Goal: Task Accomplishment & Management: Manage account settings

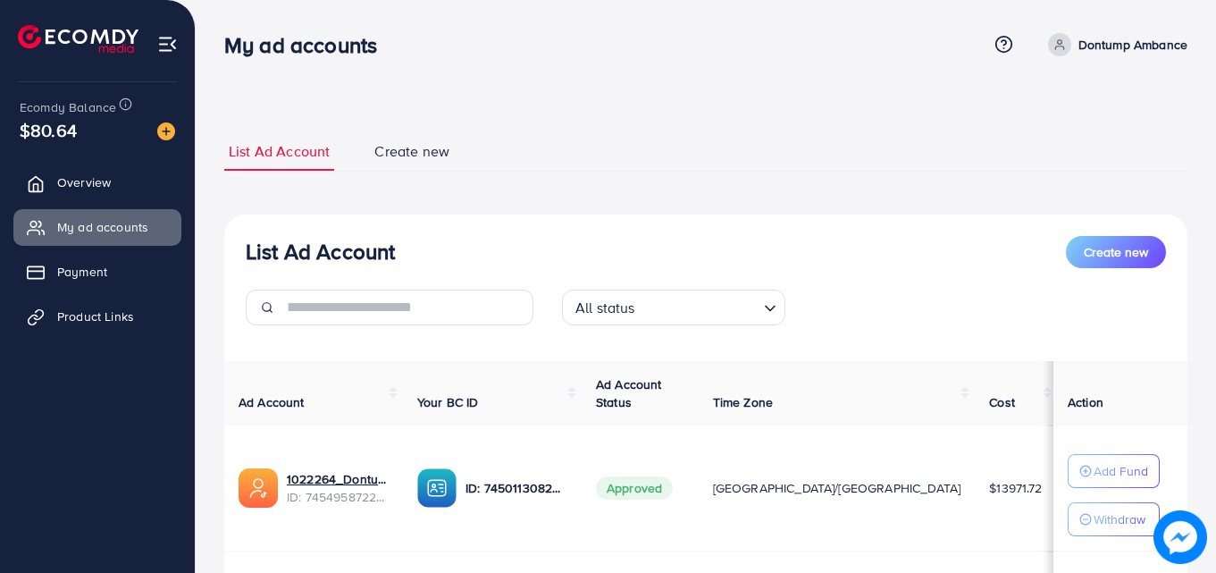
click at [482, 250] on div "List Ad Account Create new" at bounding box center [706, 252] width 920 height 32
click at [449, 163] on link "Create new" at bounding box center [412, 151] width 84 height 38
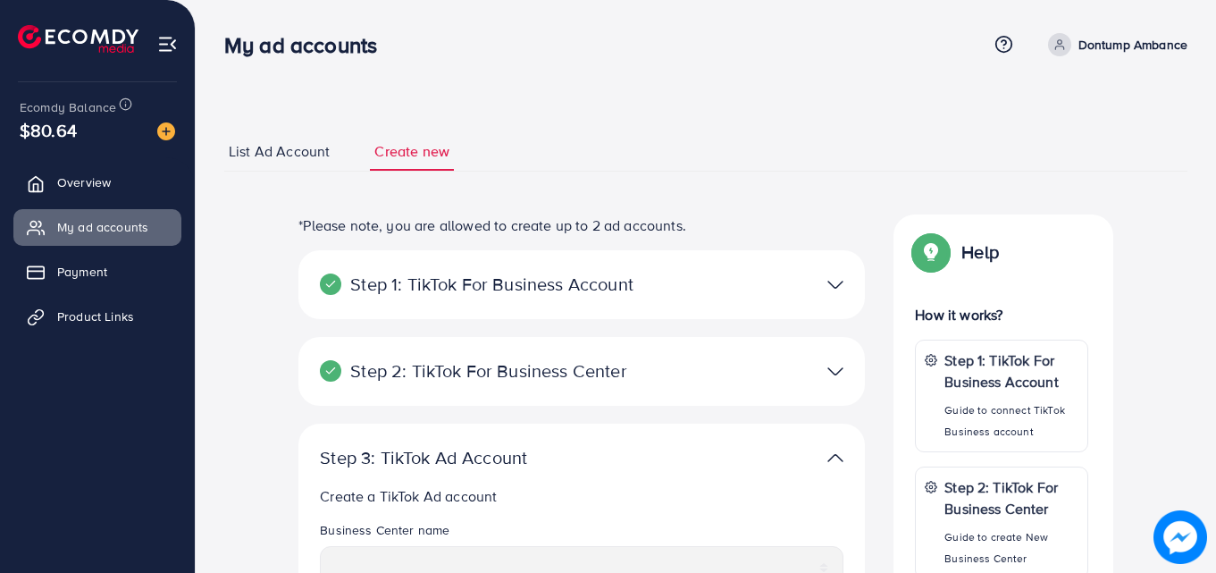
click at [426, 150] on span "Create new" at bounding box center [411, 151] width 75 height 21
click at [283, 147] on span "List Ad Account" at bounding box center [279, 151] width 101 height 21
